Goal: Information Seeking & Learning: Learn about a topic

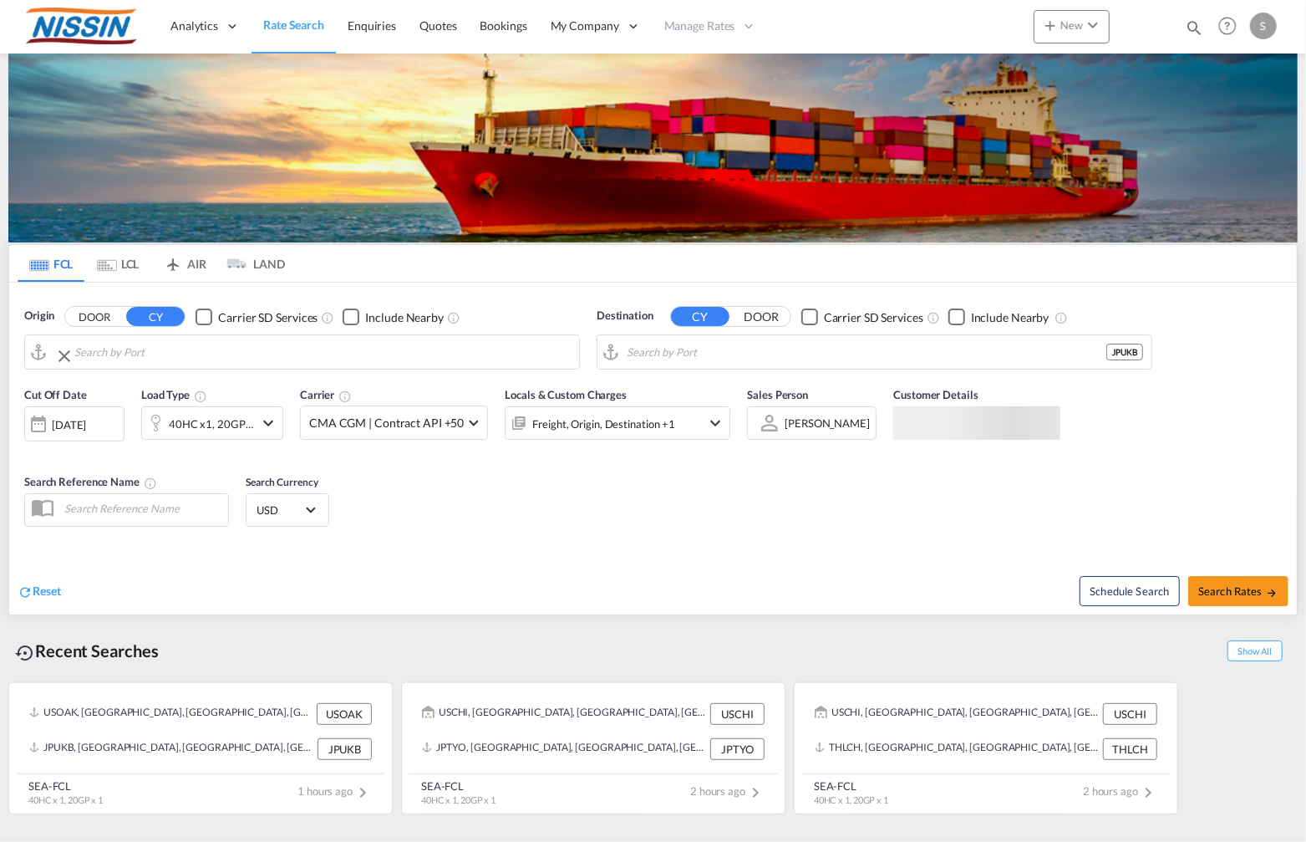
type input "Oakland, CA, USOAK"
type input "Kobe, JPUKB"
click at [371, 356] on input "Oakland, CA, USOAK" at bounding box center [312, 351] width 516 height 25
click at [705, 357] on input "Kobe, JPUKB" at bounding box center [885, 351] width 516 height 25
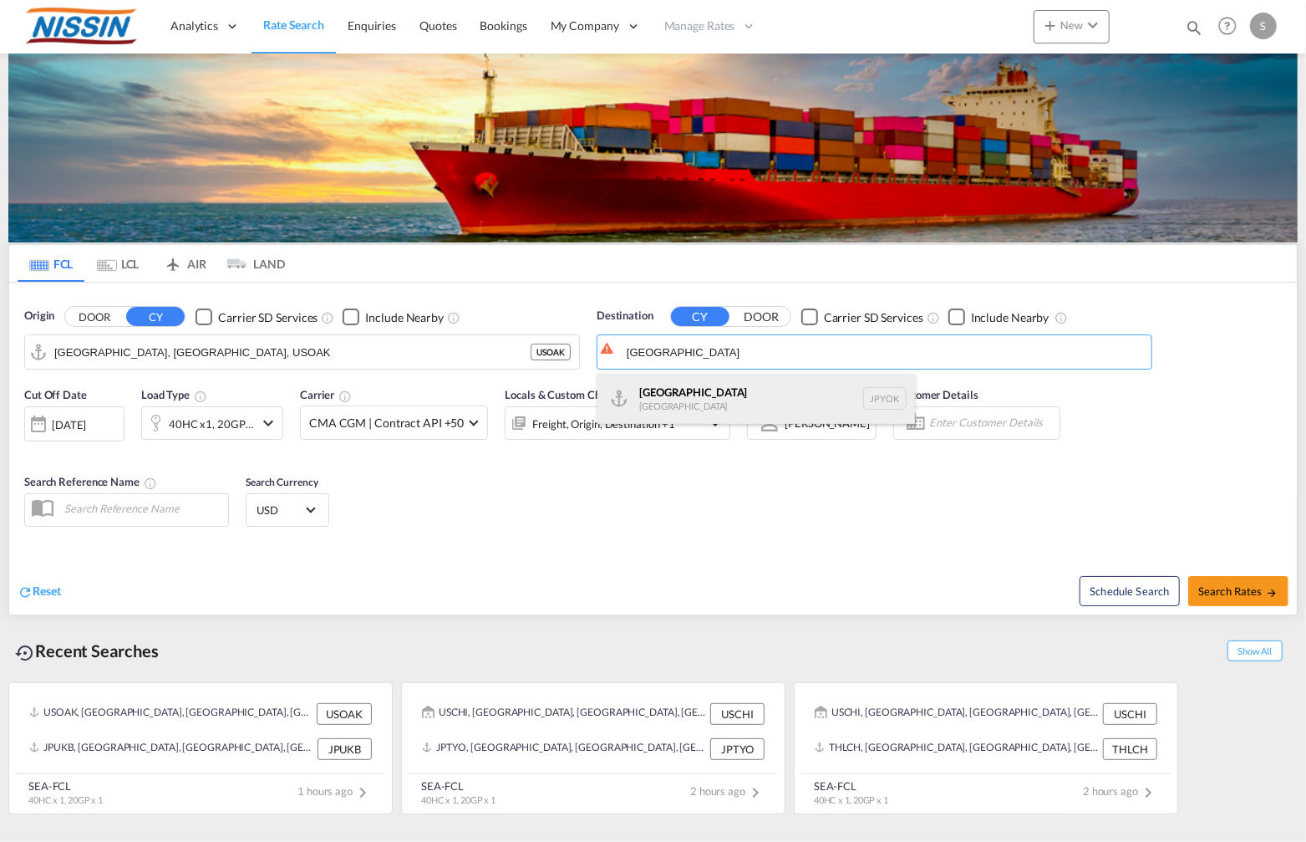
click at [684, 369] on div "Yokohama Japan JPYOK" at bounding box center [757, 399] width 318 height 50
type input "Yokohama, JPYOK"
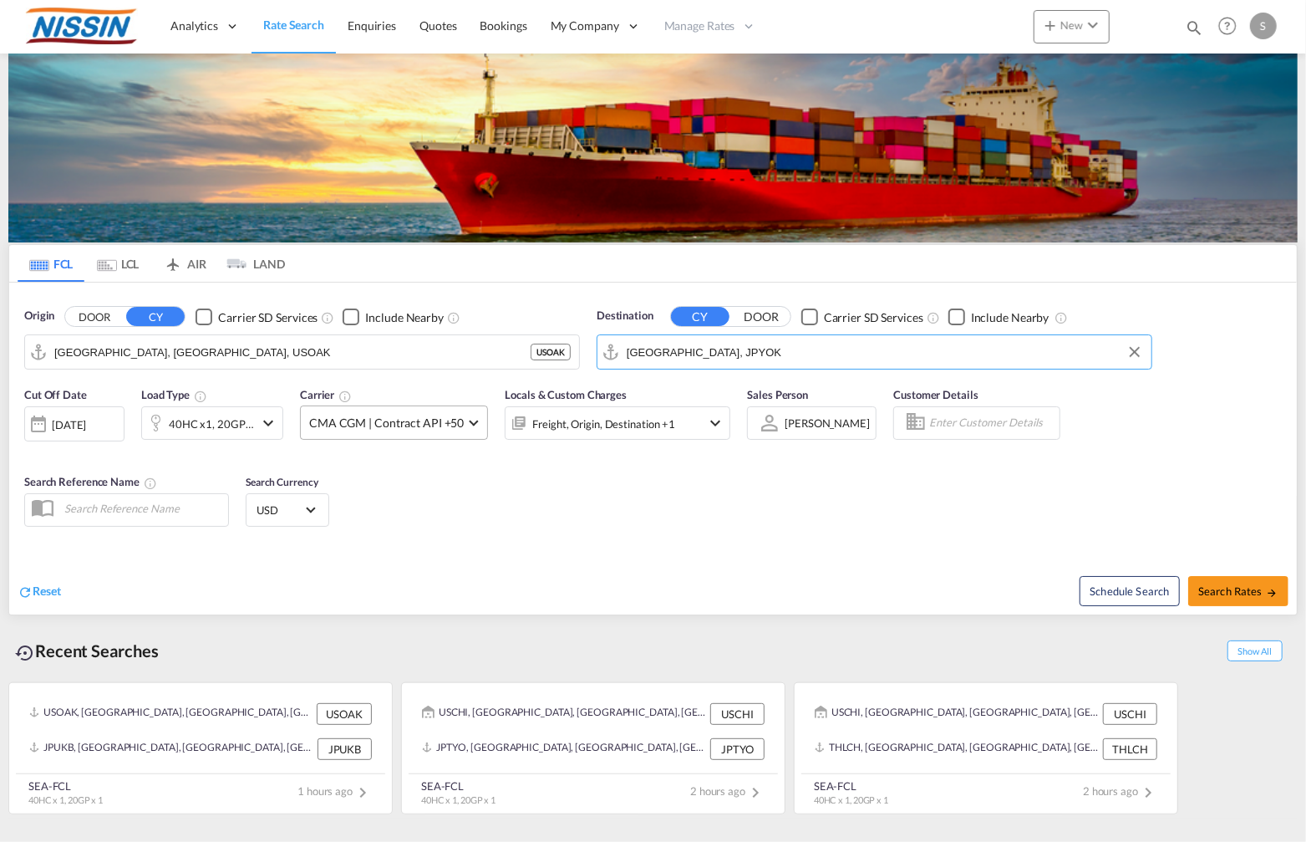
click at [470, 369] on span at bounding box center [474, 420] width 9 height 9
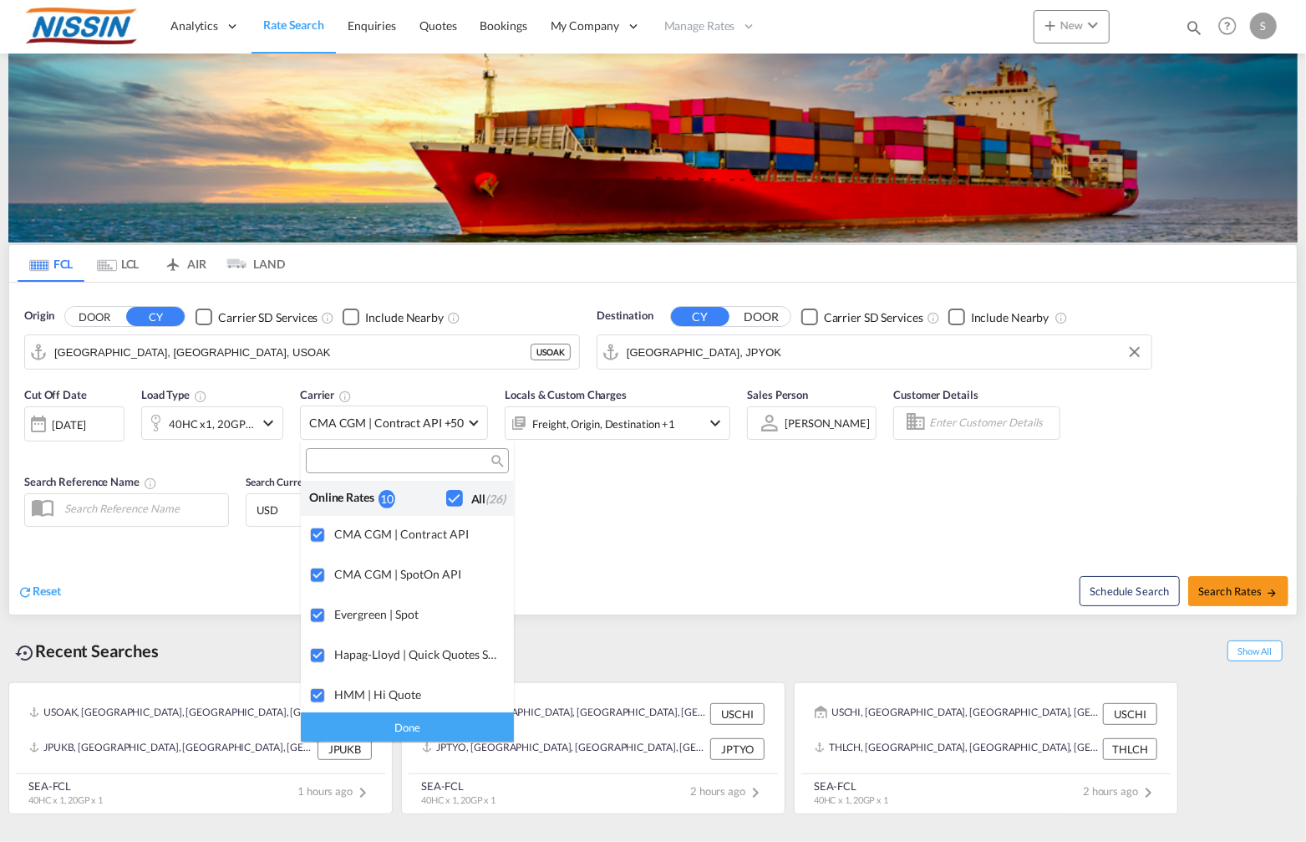
click at [446, 369] on div "Checkbox No Ink" at bounding box center [454, 498] width 17 height 17
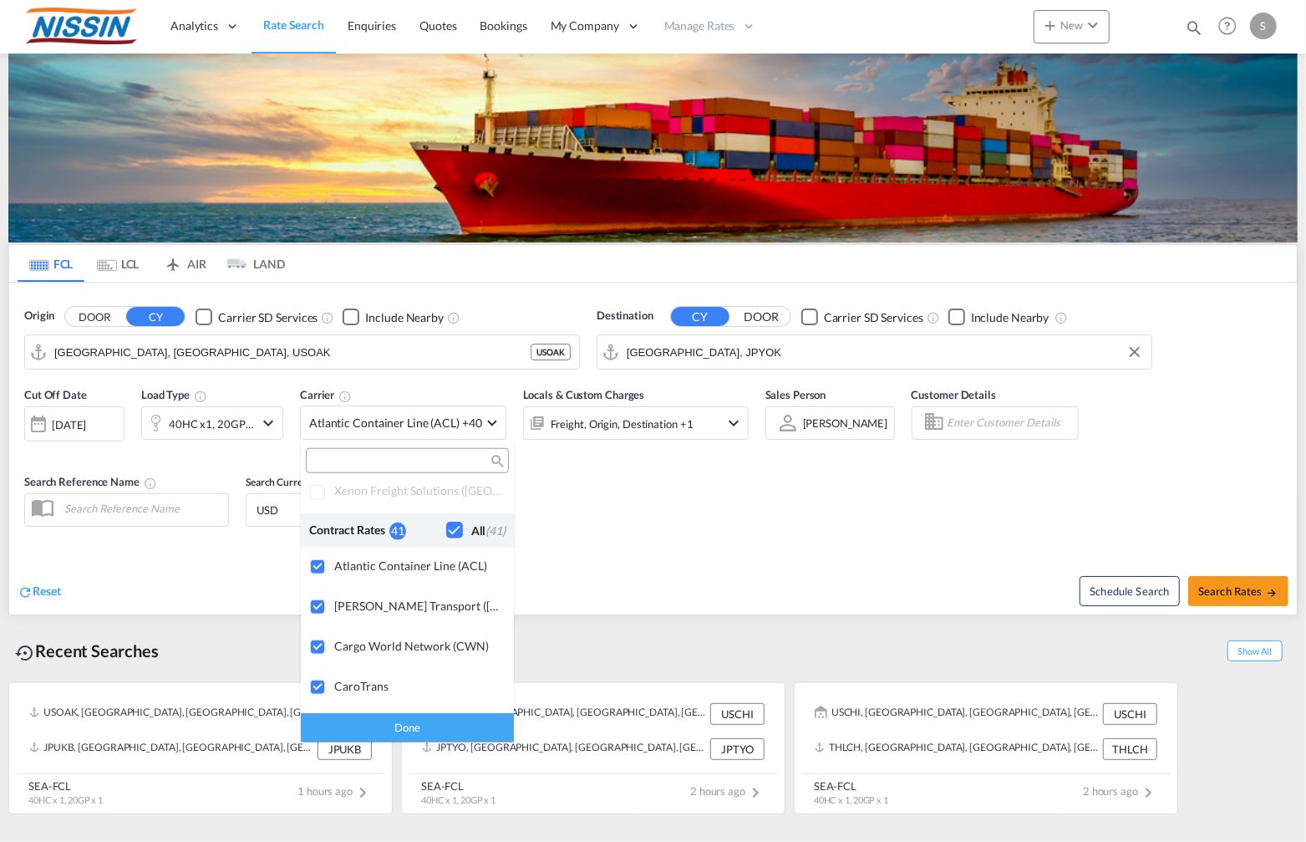
scroll to position [1021, 0]
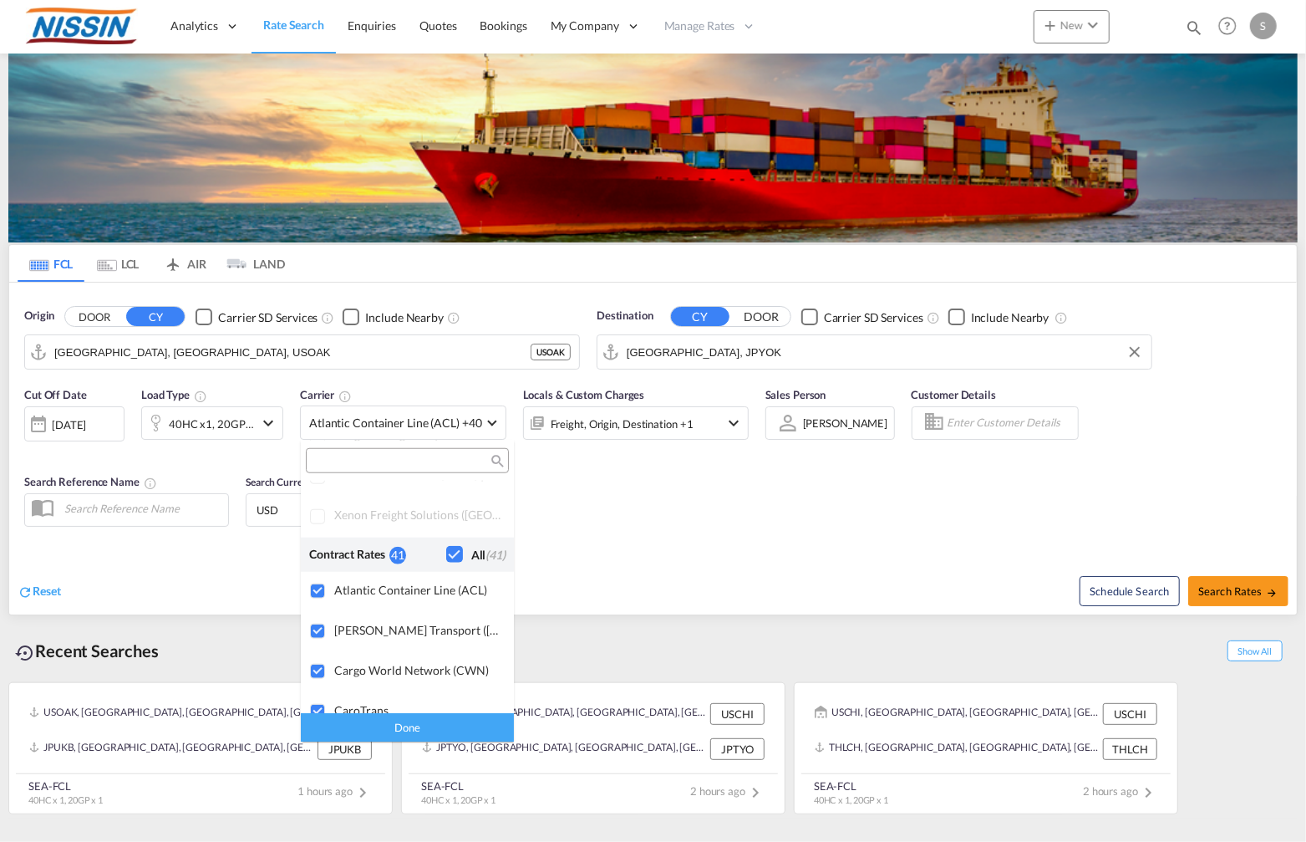
click at [446, 369] on div "Checkbox No Ink" at bounding box center [454, 554] width 17 height 17
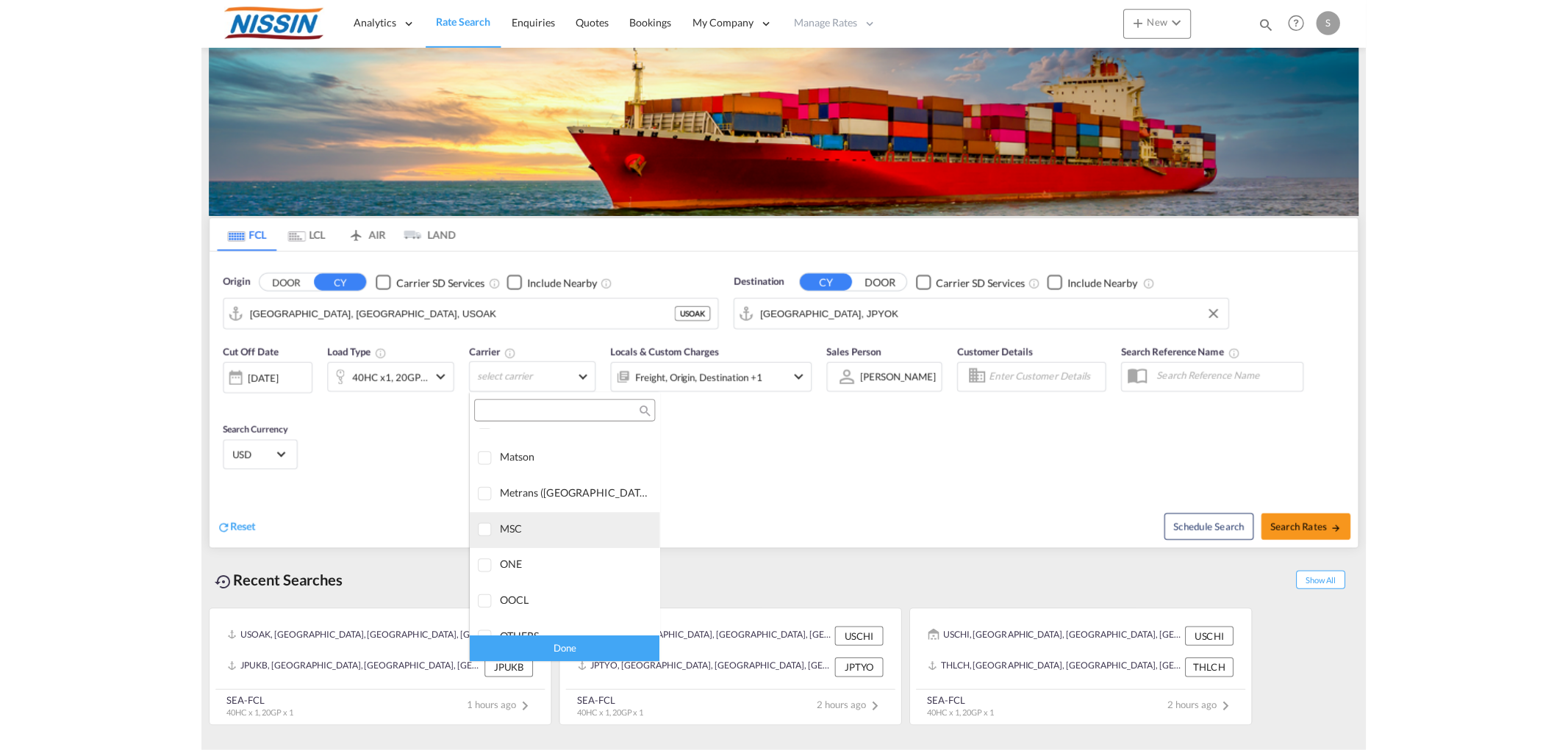
scroll to position [1795, 0]
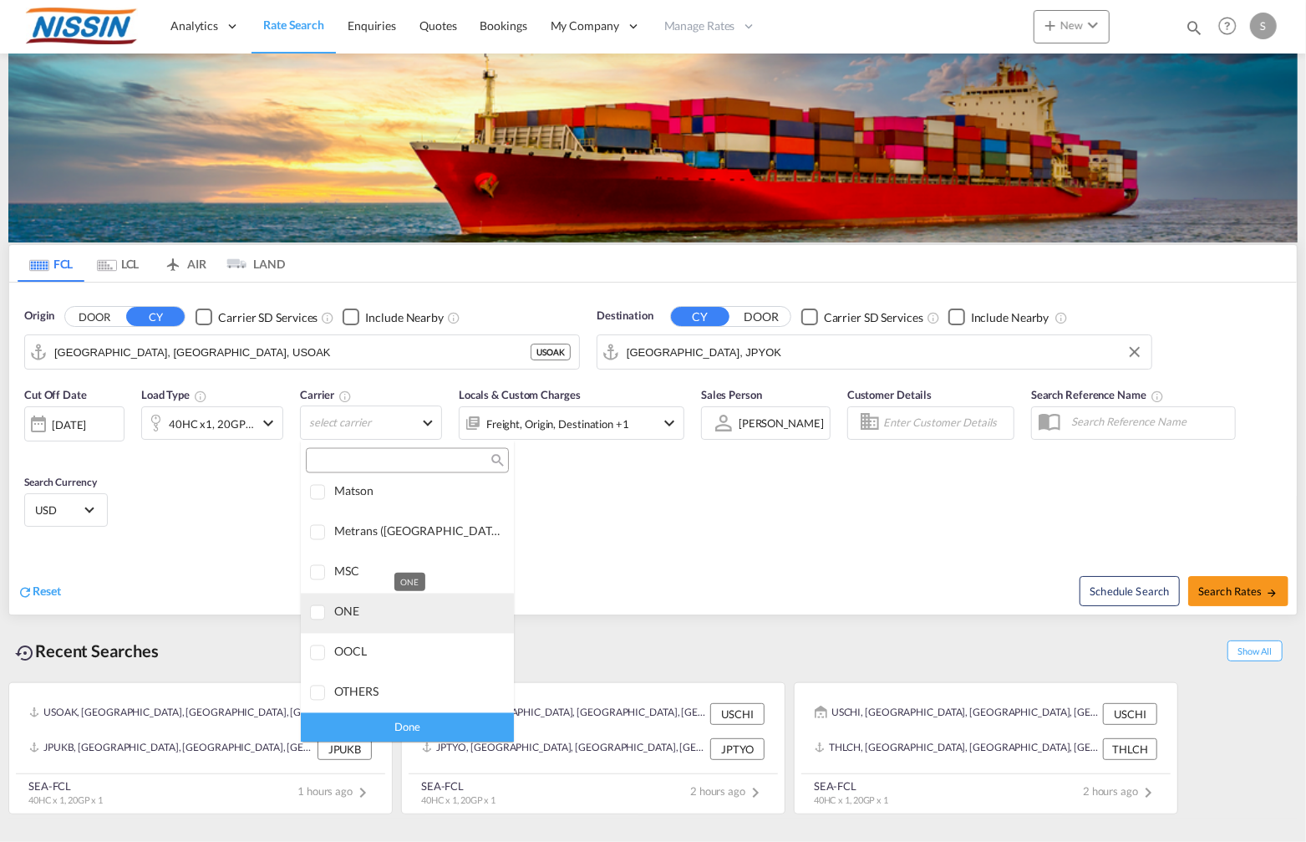
click at [356, 369] on div "ONE" at bounding box center [417, 611] width 166 height 14
click at [888, 369] on md-backdrop at bounding box center [653, 421] width 1306 height 842
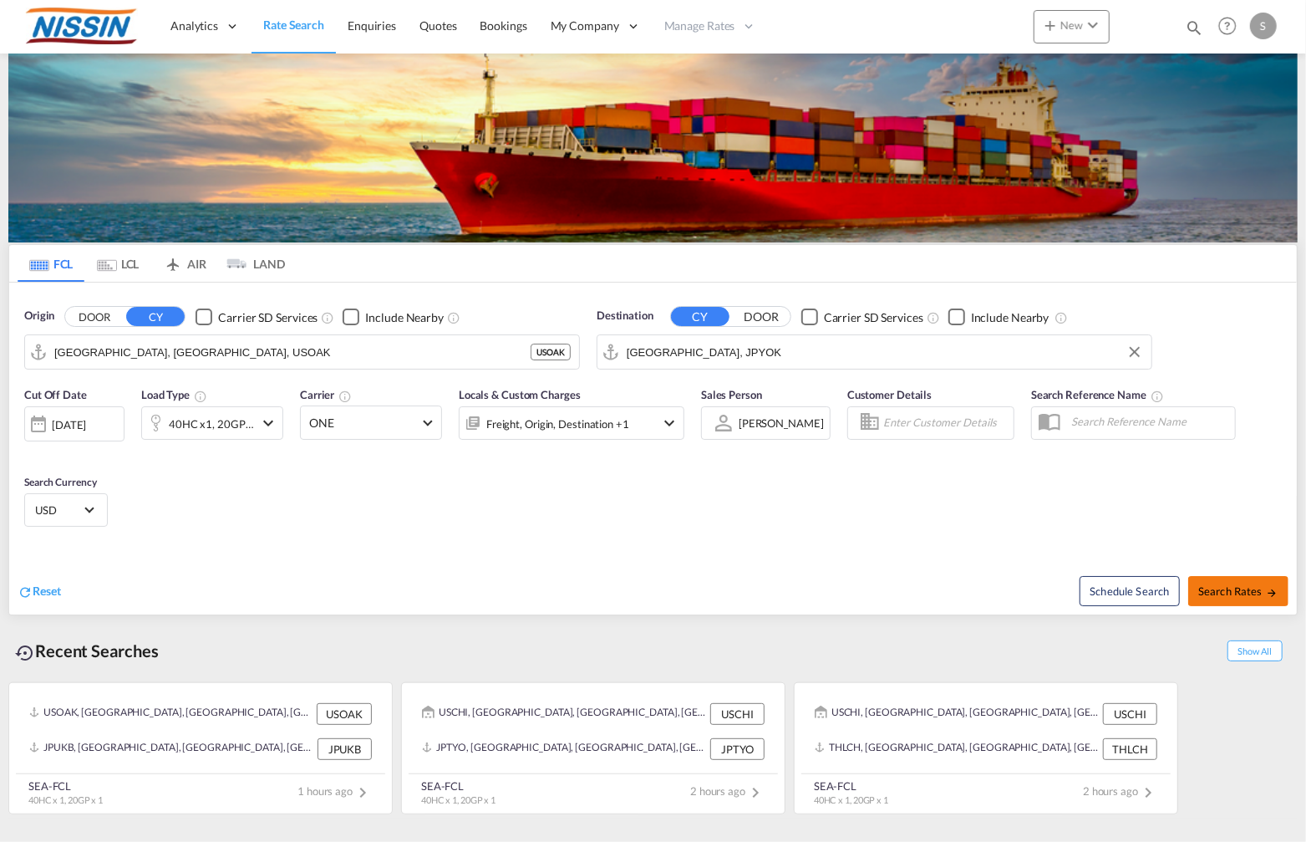
click at [888, 369] on span "Search Rates" at bounding box center [1238, 590] width 80 height 13
type input "USOAK to JPYOK / 24 Sep 2025"
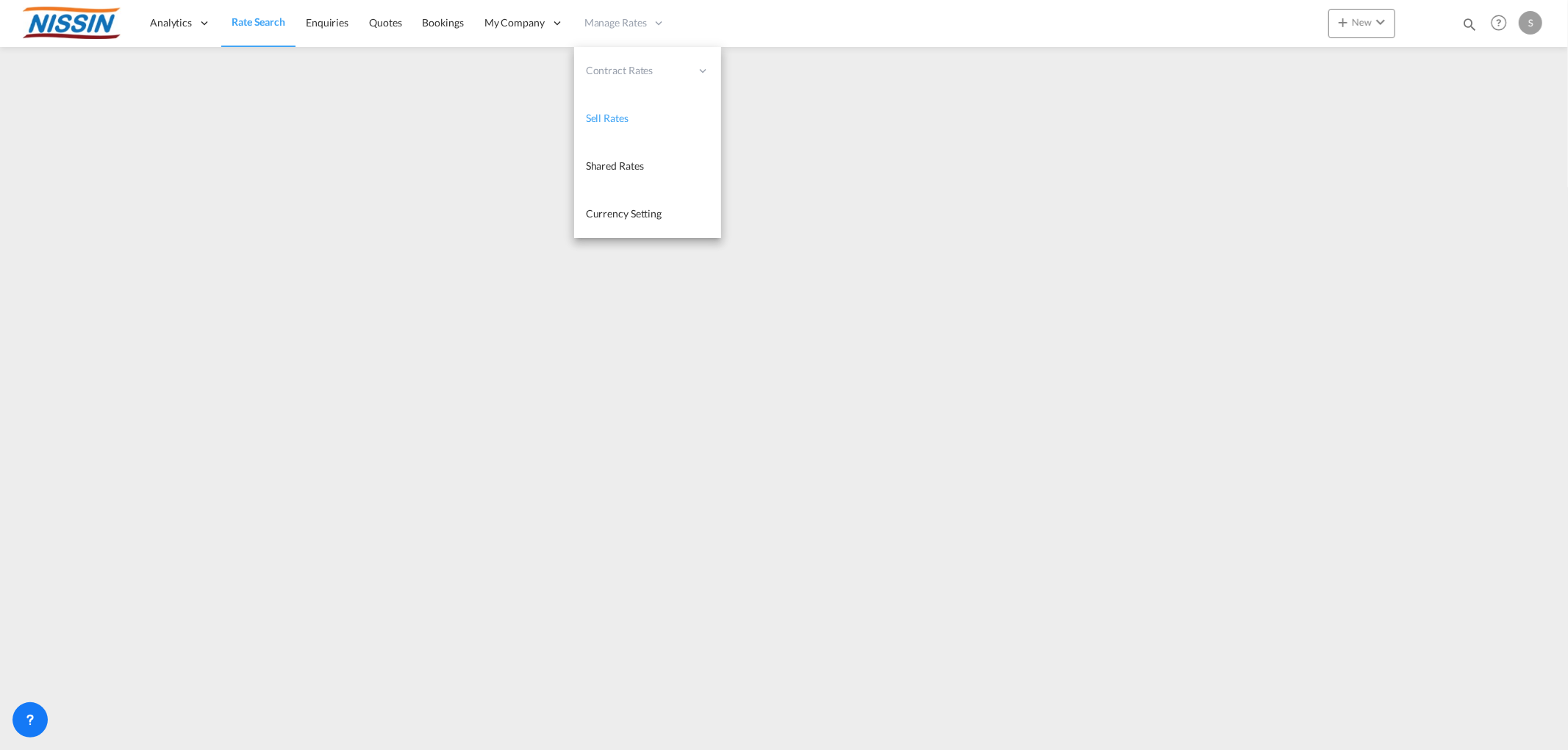
click at [574, 127] on link "Sell Rates" at bounding box center [647, 119] width 147 height 47
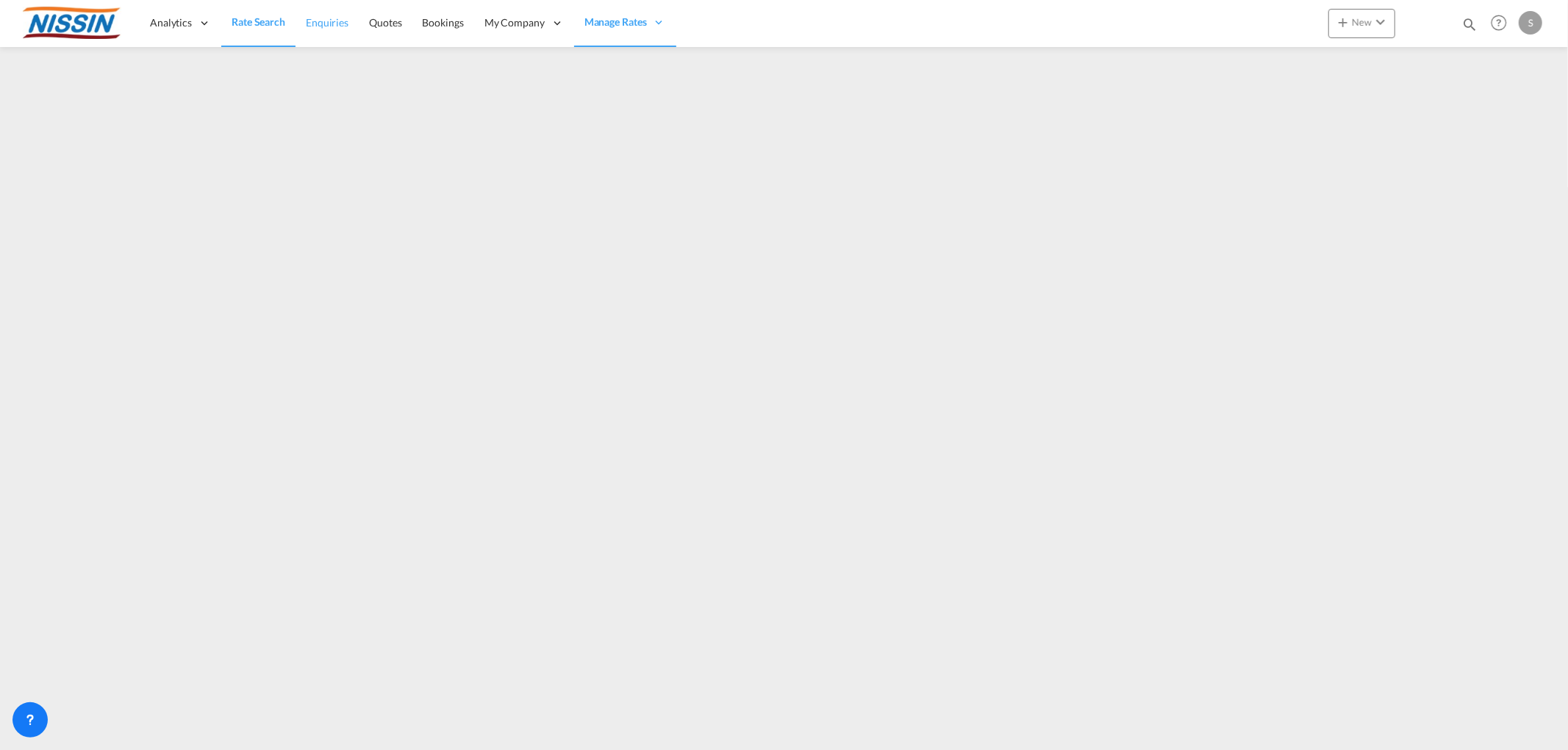
click at [311, 23] on span "Enquiries" at bounding box center [327, 22] width 42 height 12
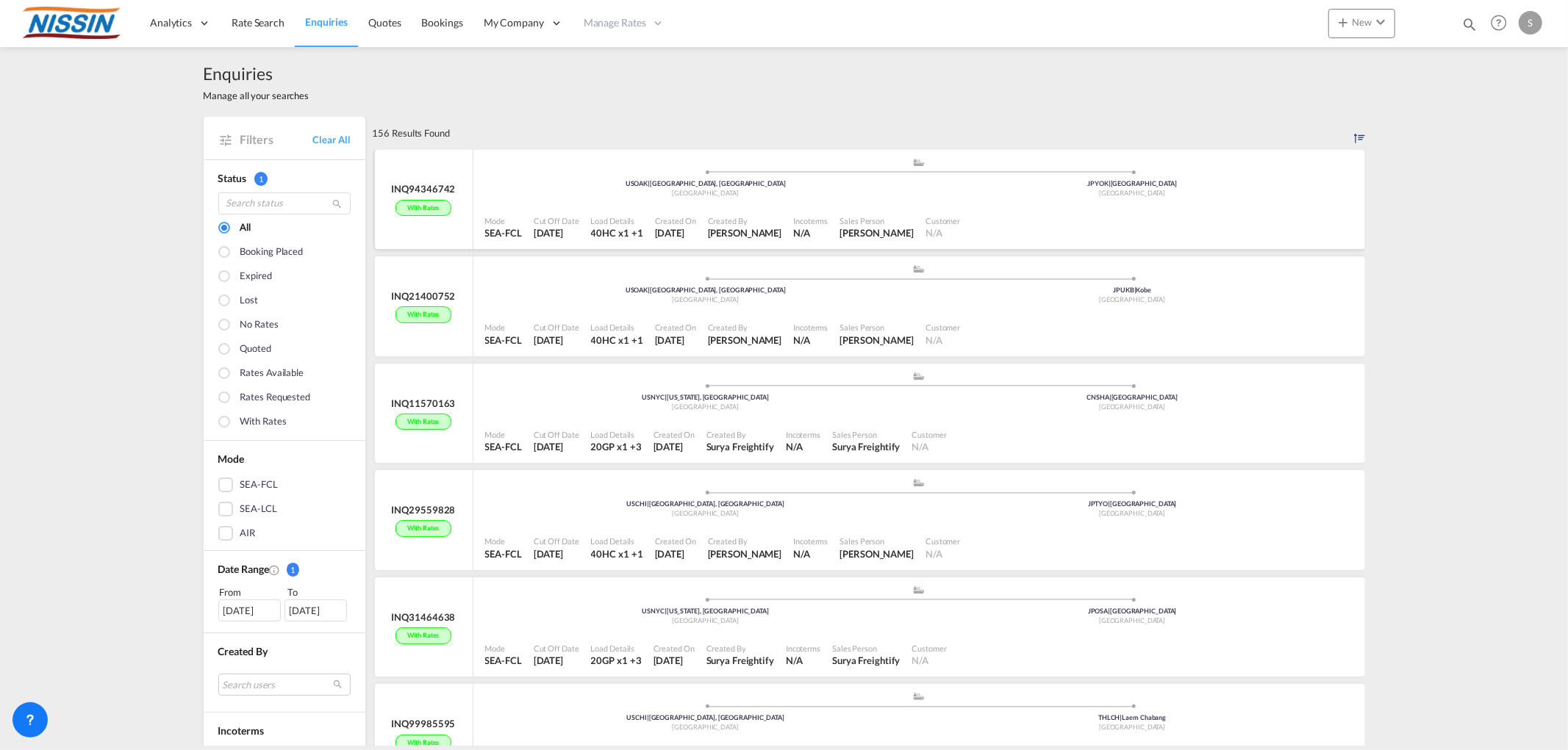
click at [412, 190] on div "INQ94346742" at bounding box center [423, 188] width 64 height 13
